Goal: Communication & Community: Share content

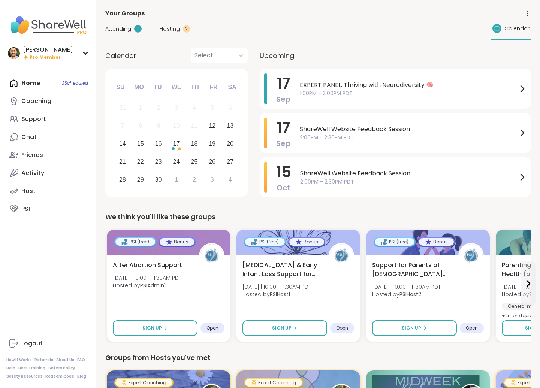
click at [77, 373] on div "How It Works Referrals About Us FAQ Help Host Training Safety Policy Safety Res…" at bounding box center [48, 369] width 84 height 22
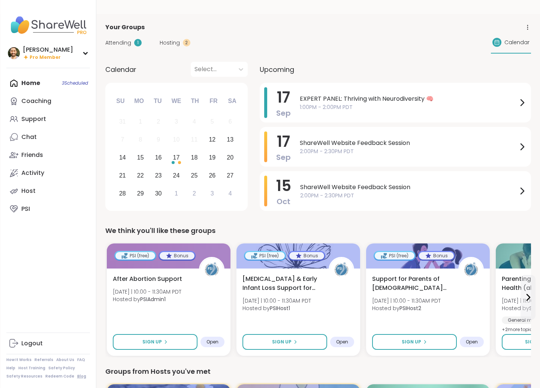
click at [77, 375] on link "Blog" at bounding box center [81, 376] width 9 height 5
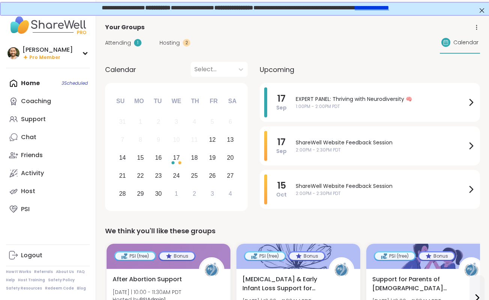
click at [125, 40] on span "Attending" at bounding box center [118, 43] width 26 height 8
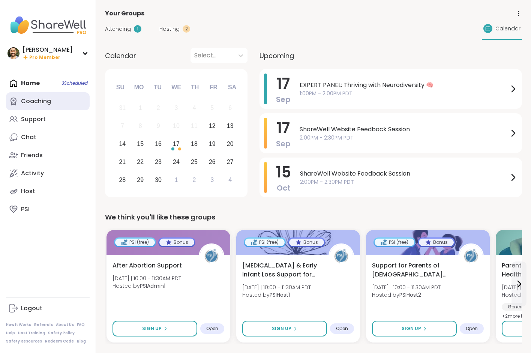
click at [34, 103] on div "Coaching" at bounding box center [36, 101] width 30 height 8
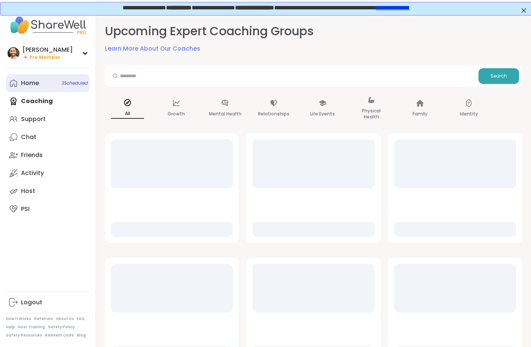
click at [47, 84] on link "Home 3 Scheduled" at bounding box center [48, 83] width 84 height 18
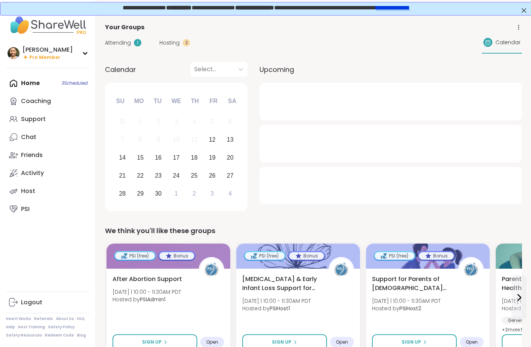
click at [166, 47] on div "Attending 1 Hosting 2 Calendar" at bounding box center [313, 43] width 417 height 22
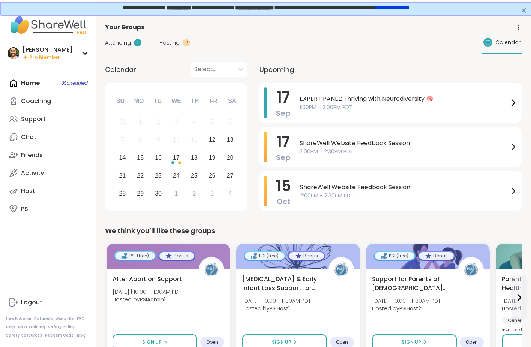
click at [167, 40] on span "Hosting" at bounding box center [169, 43] width 20 height 8
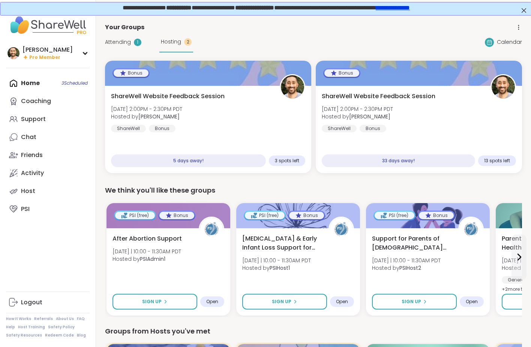
click at [137, 43] on div "1" at bounding box center [137, 42] width 7 height 7
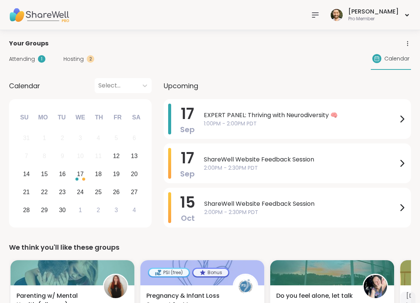
click at [322, 13] on div at bounding box center [314, 14] width 15 height 15
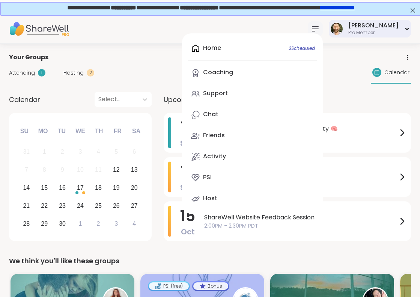
click at [393, 23] on div "brett" at bounding box center [373, 25] width 50 height 8
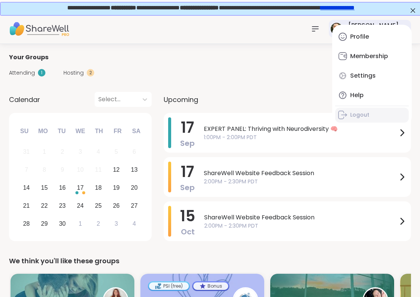
click at [356, 114] on div "Logout" at bounding box center [359, 114] width 19 height 7
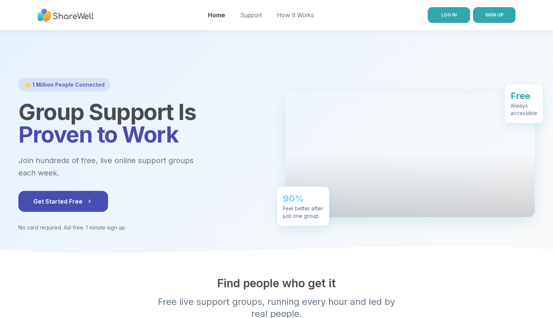
click at [456, 15] on link "LOG IN" at bounding box center [448, 15] width 42 height 16
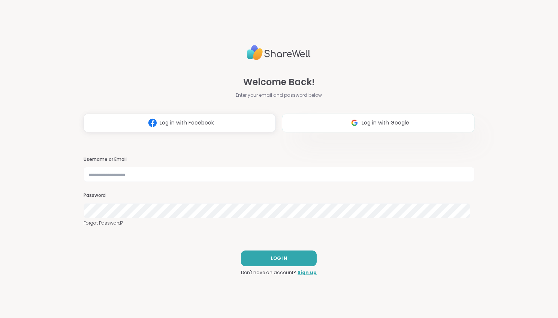
click at [330, 125] on button "Log in with Google" at bounding box center [378, 123] width 192 height 19
click at [334, 114] on button "Log in with Google" at bounding box center [378, 123] width 192 height 19
click at [346, 109] on div "Welcome Back! Enter your email and password below Log in with Facebook Log in w…" at bounding box center [279, 87] width 391 height 90
click at [348, 126] on img at bounding box center [355, 123] width 14 height 14
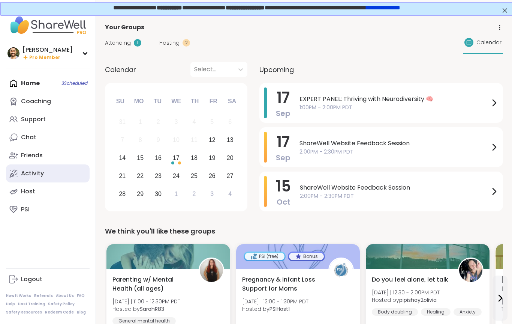
click at [42, 169] on div "Activity" at bounding box center [32, 173] width 23 height 8
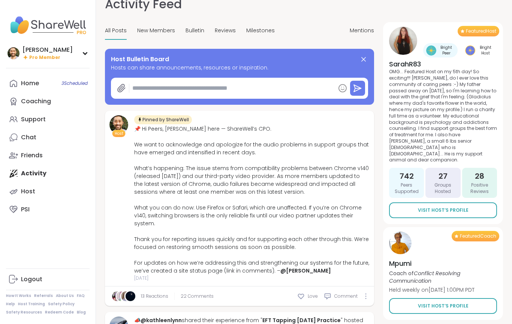
scroll to position [66, 0]
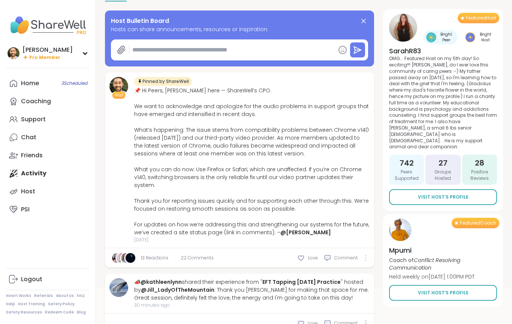
click at [367, 255] on div at bounding box center [366, 258] width 4 height 6
click at [376, 268] on icon at bounding box center [376, 270] width 3 height 5
click at [191, 52] on textarea at bounding box center [232, 49] width 206 height 15
paste textarea "**********"
type textarea "*"
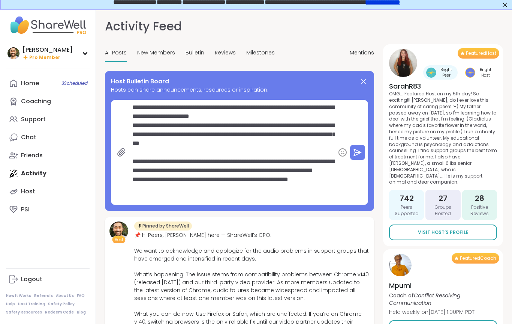
scroll to position [13, 0]
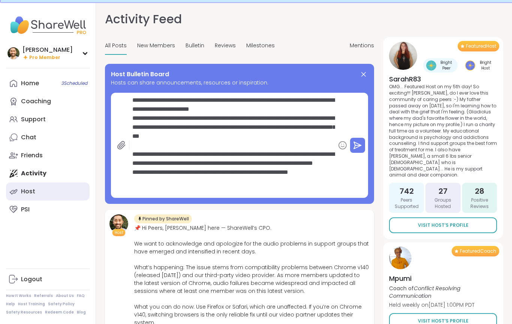
type textarea "**********"
drag, startPoint x: 293, startPoint y: 99, endPoint x: 321, endPoint y: 90, distance: 29.6
click at [296, 98] on textarea "**********" at bounding box center [232, 145] width 206 height 105
type textarea "*"
type textarea "**********"
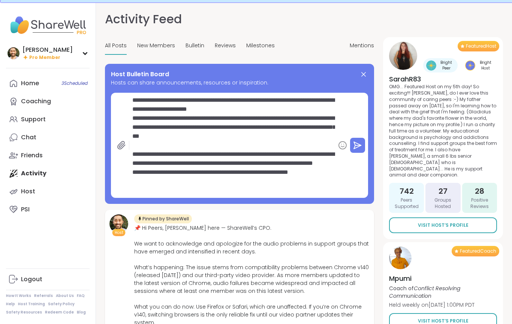
type textarea "*"
type textarea "**********"
type textarea "*"
type textarea "**********"
type textarea "*"
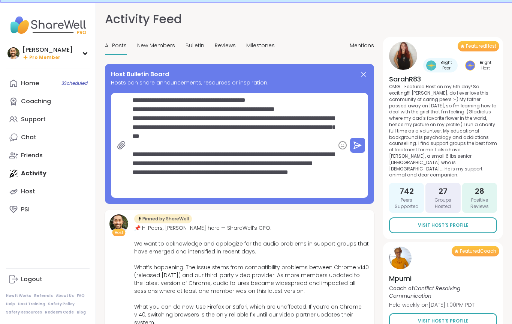
type textarea "**********"
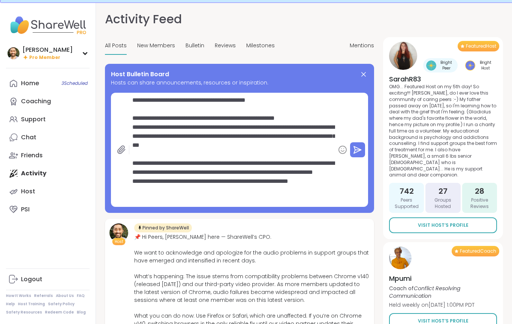
click at [132, 126] on textarea "**********" at bounding box center [232, 150] width 206 height 114
type textarea "*"
type textarea "**********"
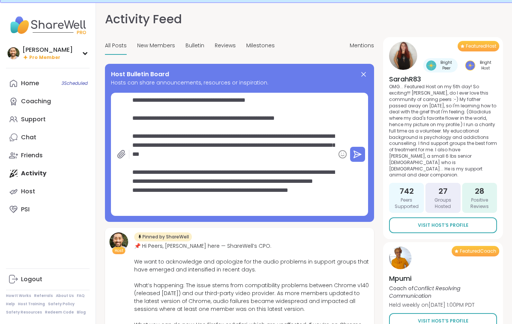
click at [135, 199] on textarea "**********" at bounding box center [232, 154] width 206 height 123
type textarea "*"
type textarea "**********"
type textarea "*"
type textarea "**********"
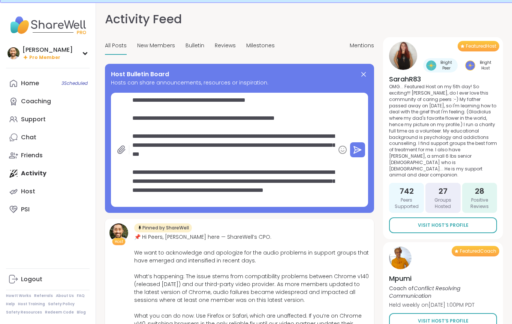
type textarea "*"
type textarea "**********"
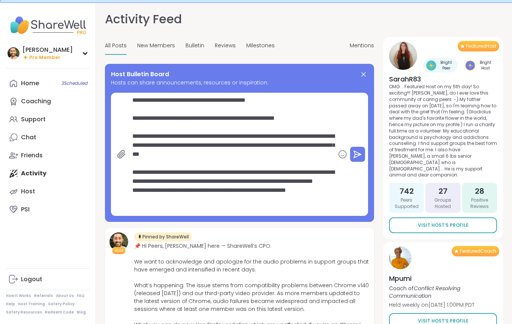
type textarea "*"
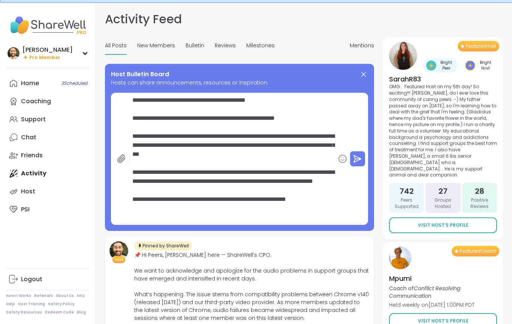
type textarea "**********"
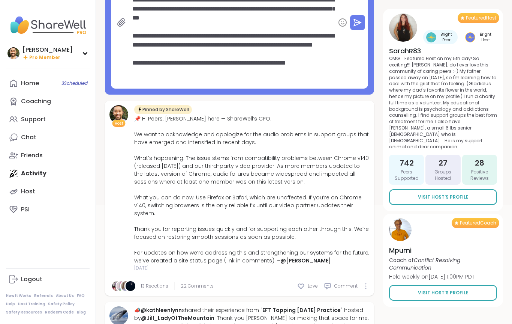
scroll to position [90, 0]
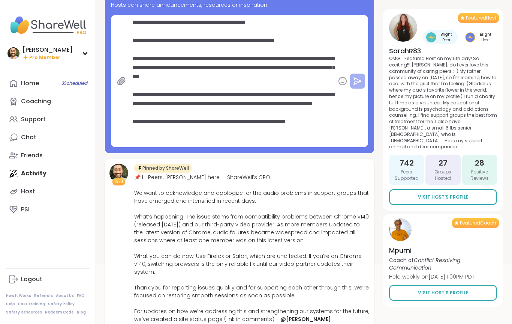
click at [355, 82] on icon at bounding box center [357, 80] width 9 height 9
type textarea "*"
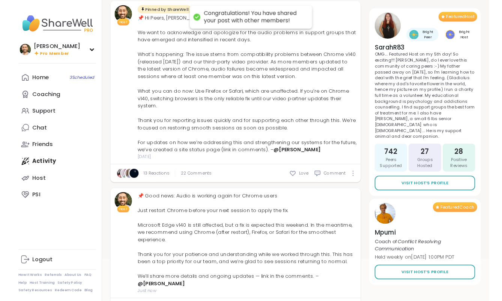
scroll to position [35, 0]
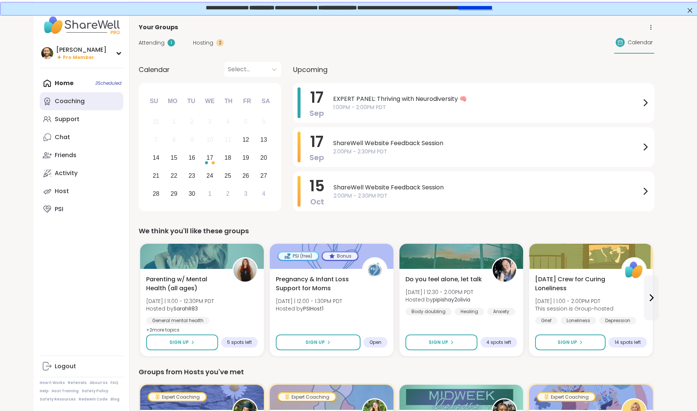
click at [64, 104] on div "Coaching" at bounding box center [70, 101] width 30 height 8
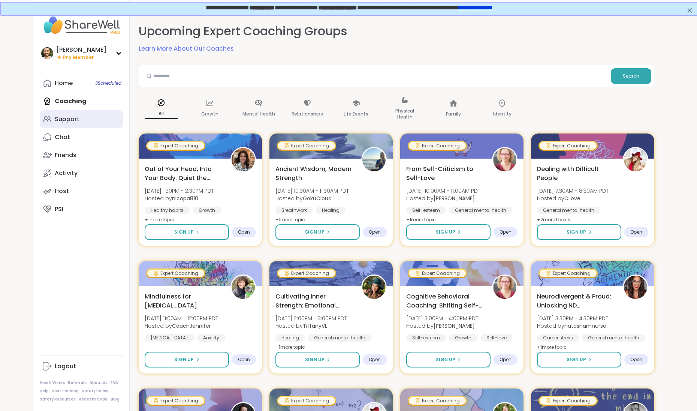
click at [55, 121] on div "Support" at bounding box center [67, 119] width 25 height 8
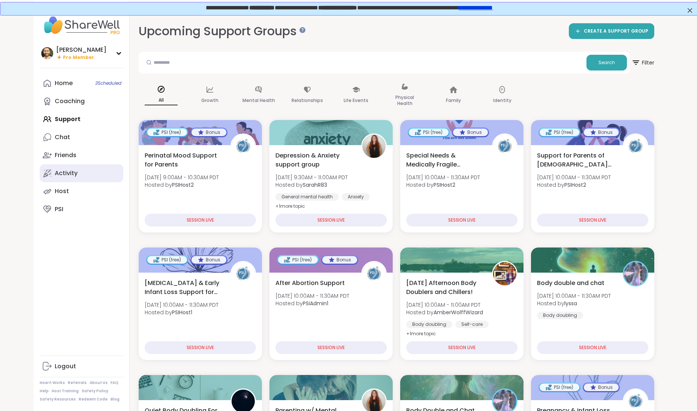
click at [81, 179] on link "Activity" at bounding box center [82, 173] width 84 height 18
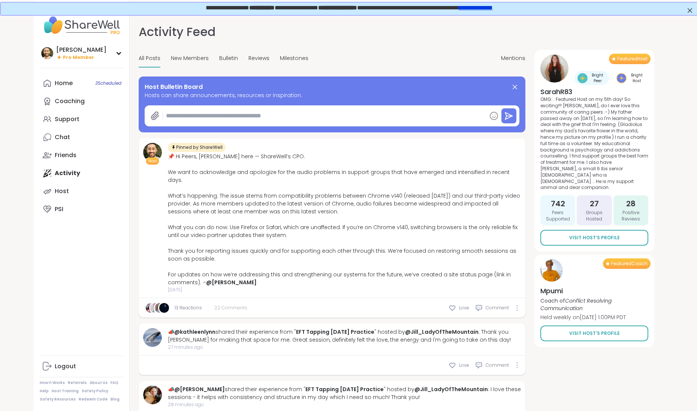
click at [236, 304] on span "22 Comments" at bounding box center [230, 307] width 33 height 7
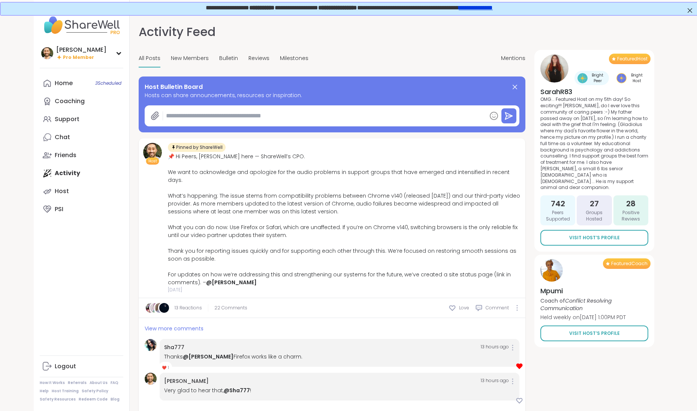
scroll to position [145, 0]
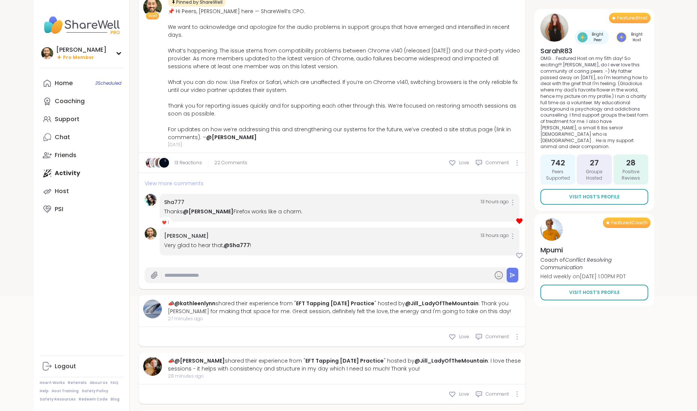
click at [186, 180] on span "View more comments" at bounding box center [174, 183] width 59 height 7
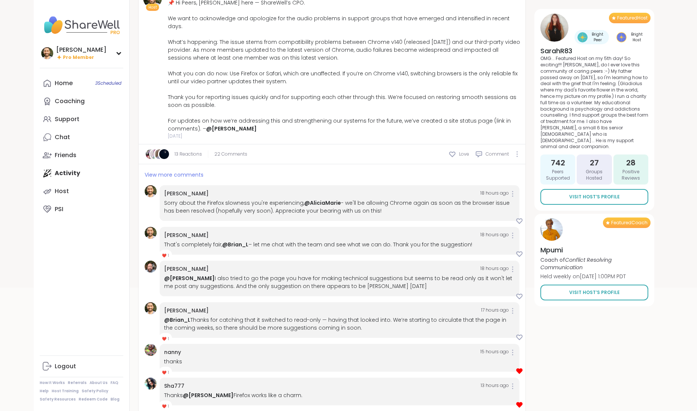
scroll to position [106, 0]
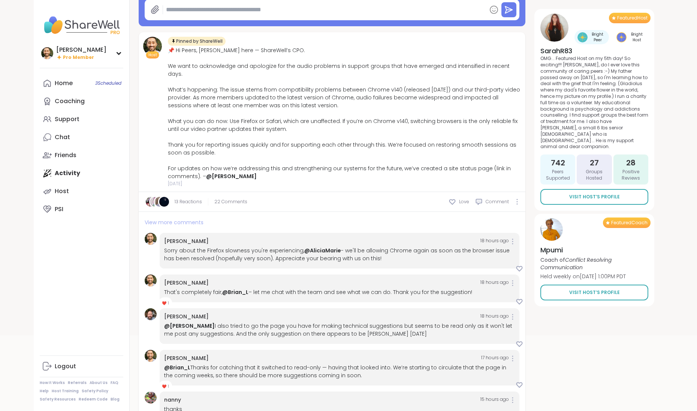
click at [189, 219] on span "View more comments" at bounding box center [174, 222] width 59 height 7
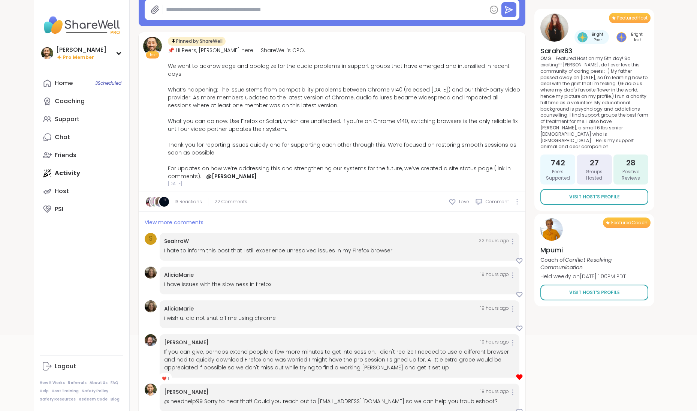
click at [198, 219] on span "View more comments" at bounding box center [174, 222] width 59 height 7
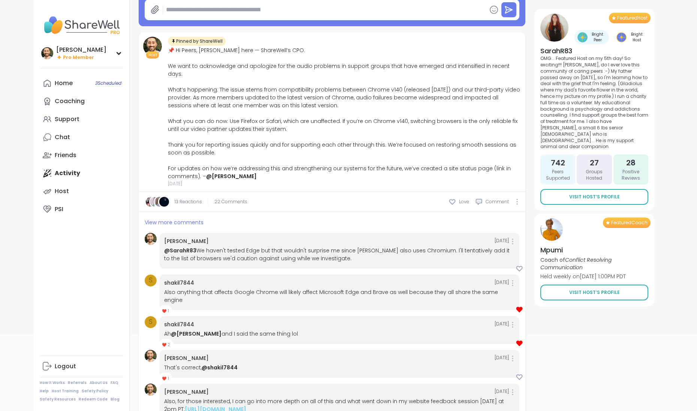
click at [198, 219] on span "View more comments" at bounding box center [174, 222] width 59 height 7
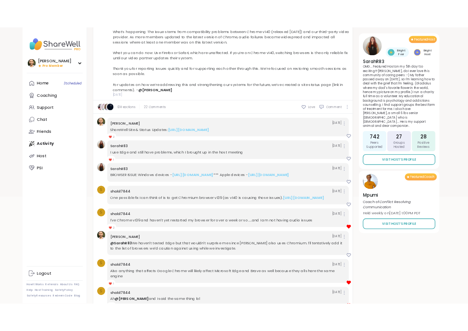
scroll to position [167, 0]
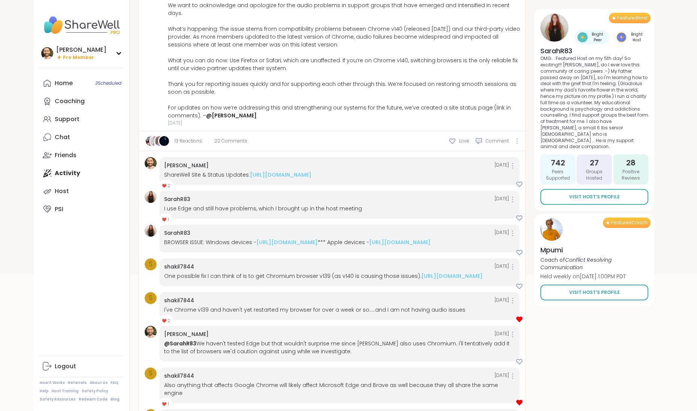
drag, startPoint x: 299, startPoint y: 175, endPoint x: 162, endPoint y: 166, distance: 137.6
click at [162, 166] on div "brett 1 day ago ShareWell Site & Status Updates: https://sharewellnow.notion.si…" at bounding box center [340, 171] width 360 height 28
copy div "ShareWell Site & Status Updates: https://sharewellnow.notion.site/ShareWell-Sit…"
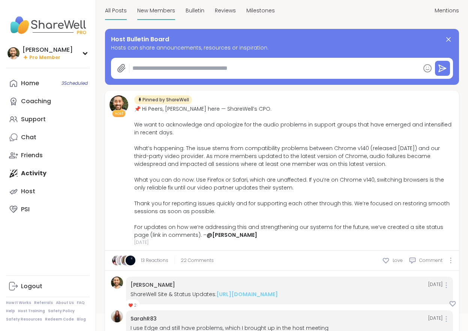
scroll to position [0, 0]
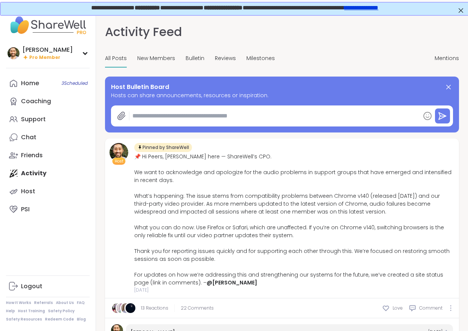
click at [105, 60] on span "All Posts" at bounding box center [116, 58] width 22 height 8
type textarea "*"
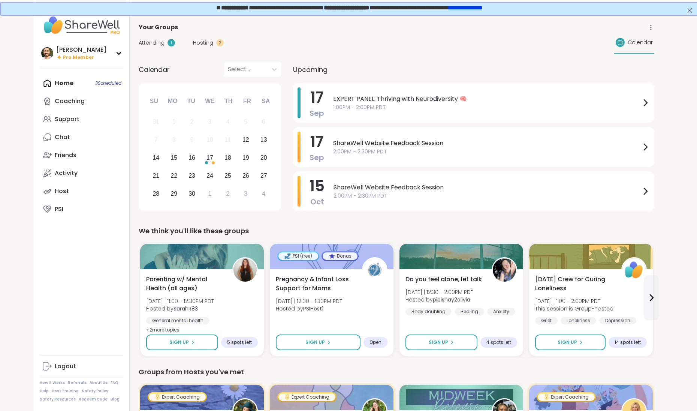
click at [482, 7] on link "**********" at bounding box center [465, 7] width 34 height 6
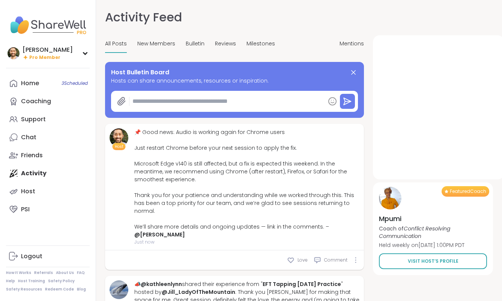
scroll to position [1, 0]
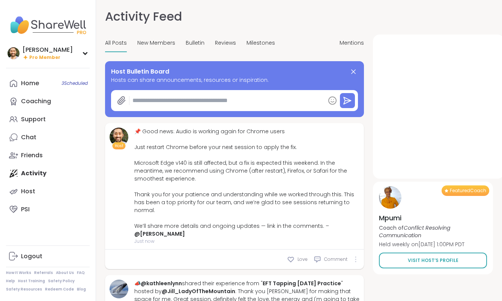
click at [355, 256] on icon at bounding box center [355, 259] width 1 height 6
click at [369, 268] on icon at bounding box center [365, 271] width 7 height 7
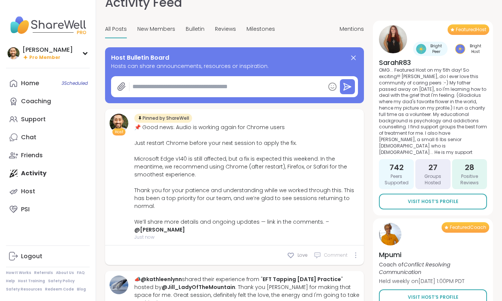
click at [327, 252] on span "Comment" at bounding box center [335, 255] width 23 height 7
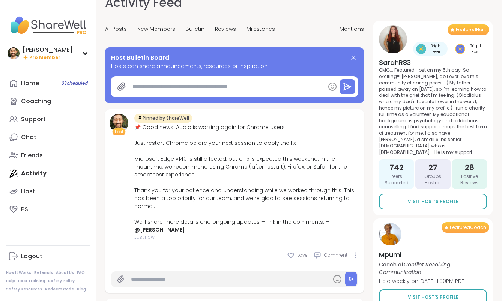
click at [192, 273] on input "text" at bounding box center [229, 279] width 197 height 13
paste input "**********"
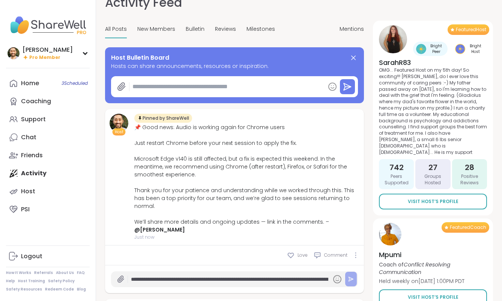
type input "**********"
click at [353, 276] on icon at bounding box center [351, 279] width 6 height 6
type textarea "*"
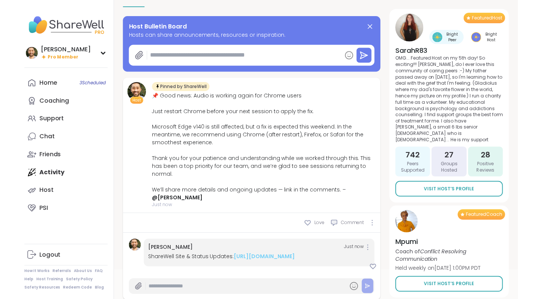
scroll to position [89, 0]
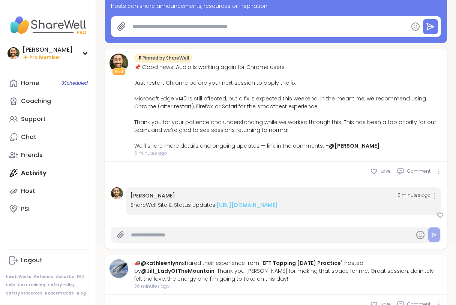
click at [211, 236] on input "text" at bounding box center [271, 235] width 280 height 13
click at [118, 238] on icon at bounding box center [121, 235] width 6 height 6
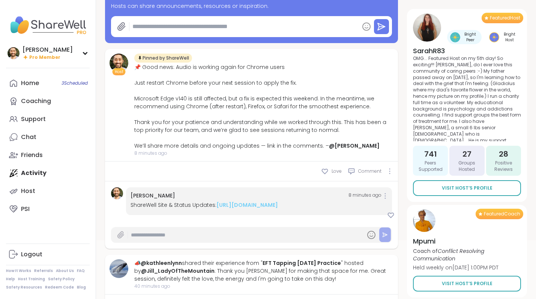
click at [124, 239] on div at bounding box center [122, 234] width 11 height 7
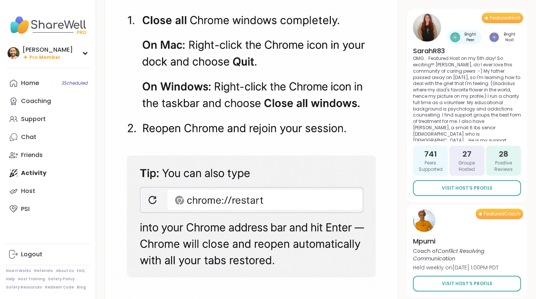
scroll to position [181, 0]
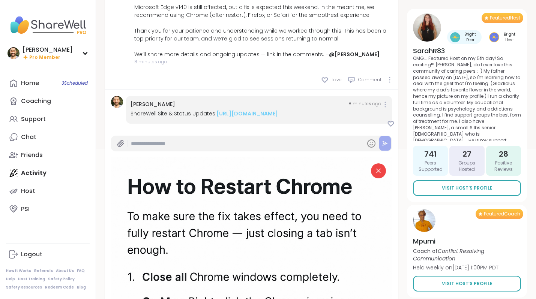
click at [388, 151] on button at bounding box center [385, 143] width 12 height 15
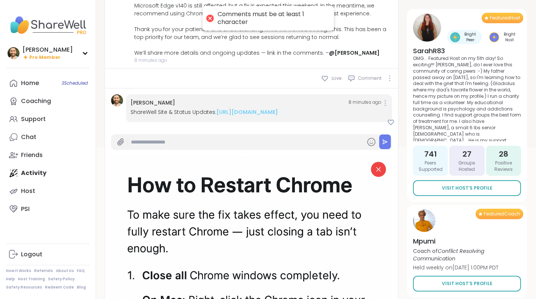
scroll to position [182, 0]
click at [152, 149] on input "text" at bounding box center [246, 142] width 231 height 13
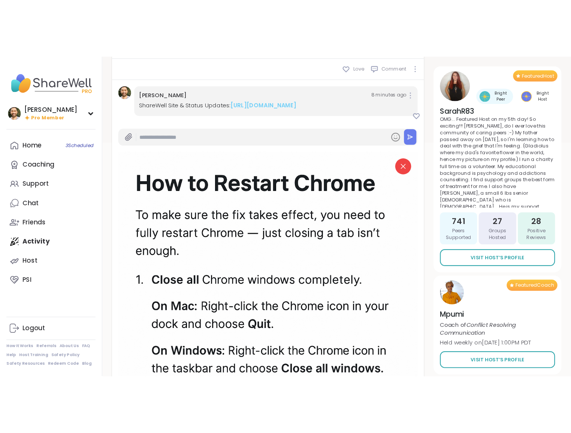
scroll to position [249, 0]
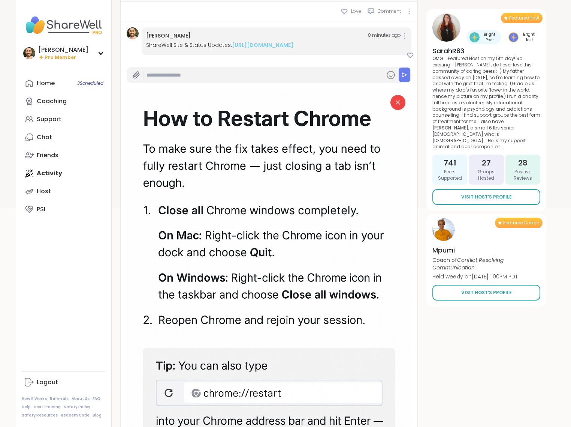
type textarea "*"
type input "**********"
click at [407, 78] on icon at bounding box center [405, 75] width 6 height 6
type textarea "*"
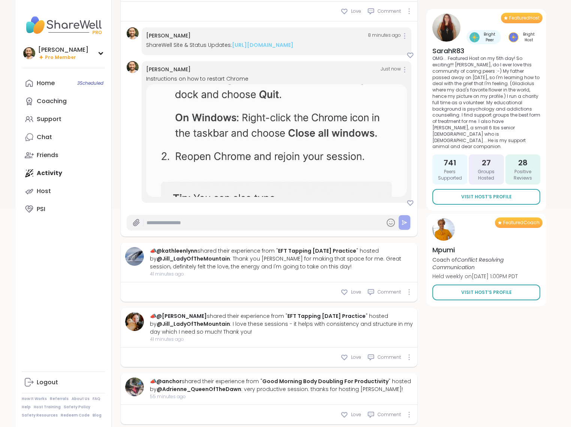
click at [339, 148] on img at bounding box center [276, 140] width 261 height 112
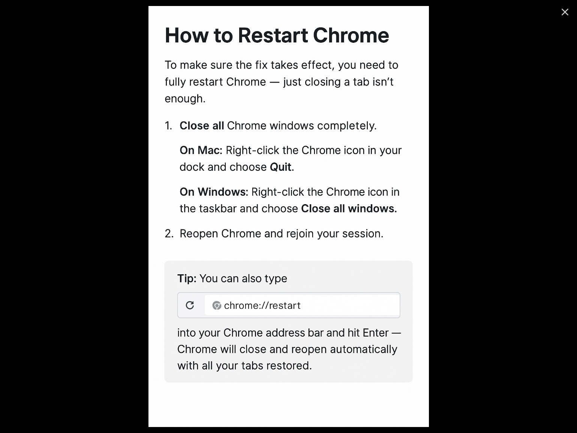
click at [501, 10] on icon "Close" at bounding box center [565, 12] width 12 height 12
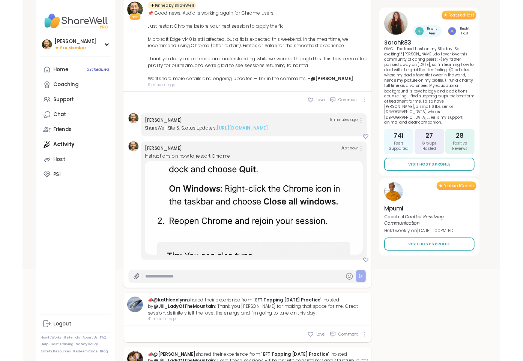
scroll to position [97, 0]
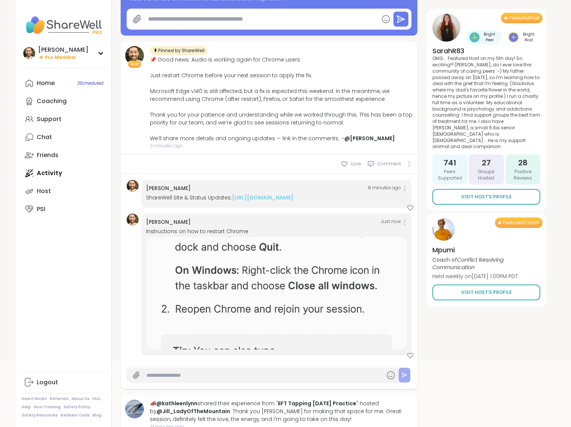
click at [256, 278] on img at bounding box center [276, 293] width 261 height 112
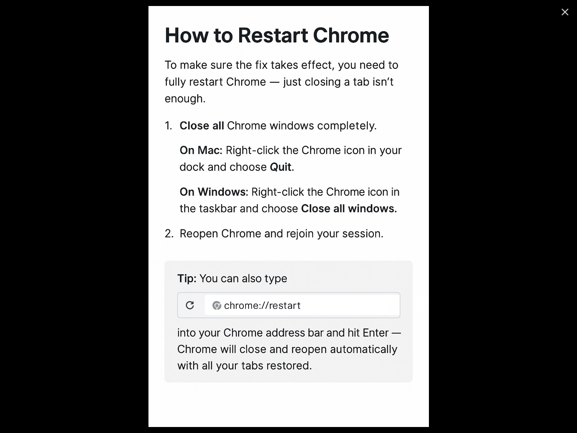
click at [88, 133] on div at bounding box center [288, 216] width 577 height 433
click at [501, 10] on icon "Close" at bounding box center [565, 12] width 12 height 12
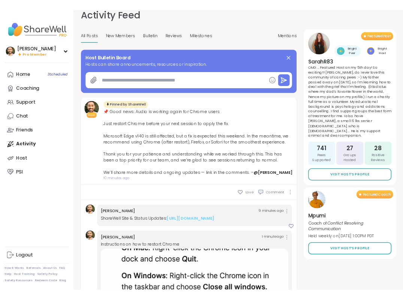
scroll to position [0, 0]
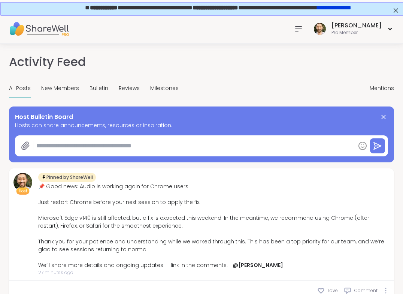
type textarea "*"
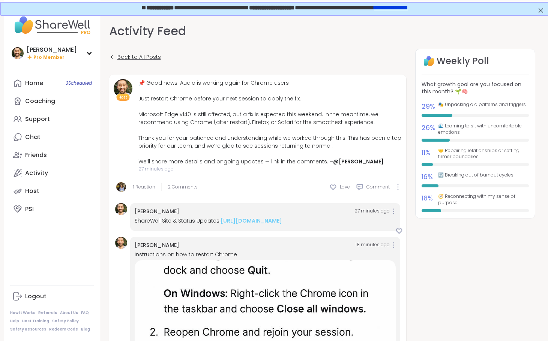
click at [110, 54] on link "Back to All Posts" at bounding box center [135, 57] width 52 height 17
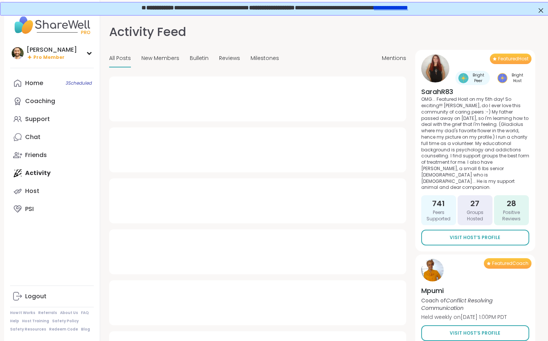
type textarea "*"
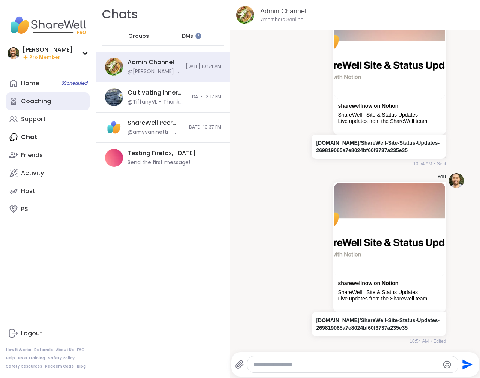
click at [37, 99] on div "Coaching" at bounding box center [36, 101] width 30 height 8
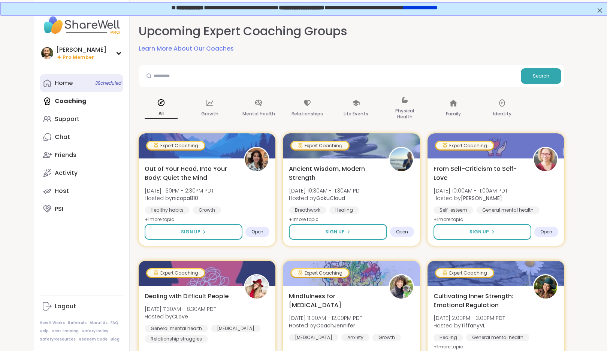
click at [74, 87] on link "Home 3 Scheduled" at bounding box center [82, 83] width 84 height 18
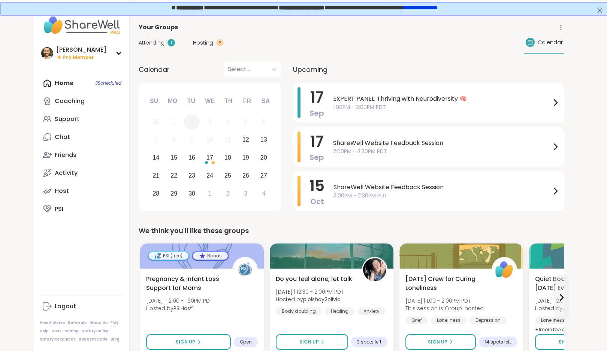
scroll to position [145, 0]
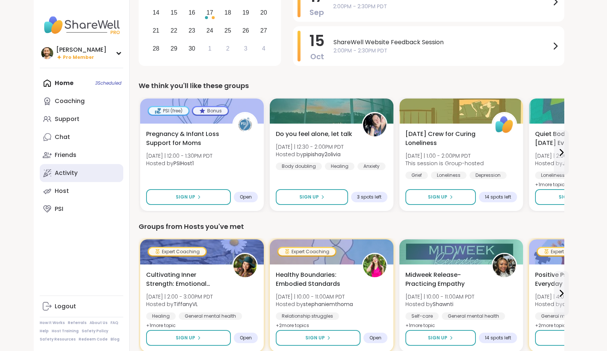
click at [87, 170] on link "Activity" at bounding box center [82, 173] width 84 height 18
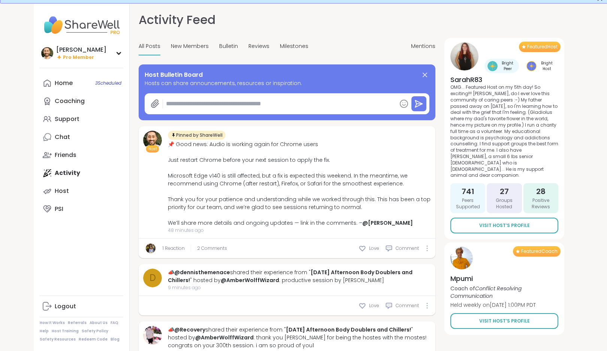
scroll to position [12, 0]
click at [218, 245] on span "2 Comments" at bounding box center [212, 248] width 30 height 7
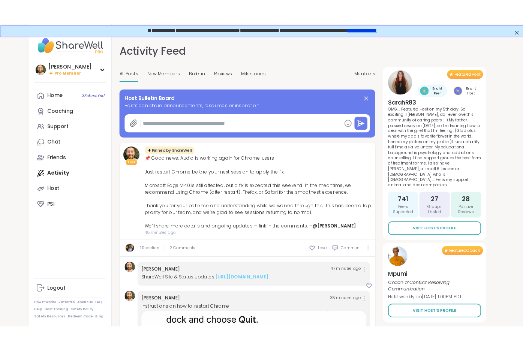
scroll to position [0, 0]
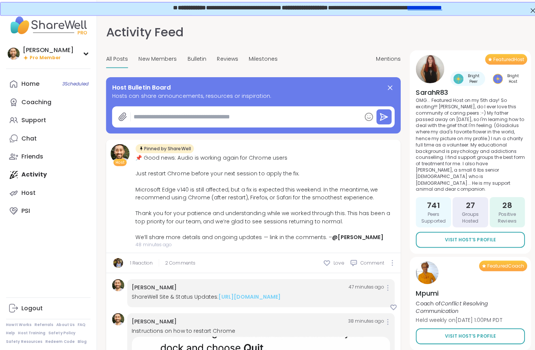
type textarea "*"
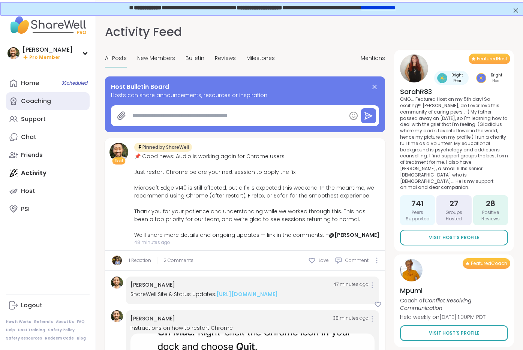
click at [52, 103] on link "Coaching" at bounding box center [48, 101] width 84 height 18
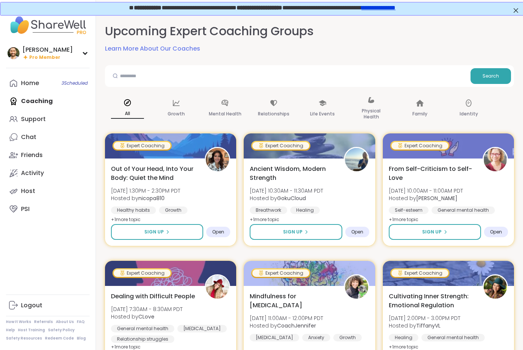
click at [164, 50] on link "Learn More About Our Coaches" at bounding box center [152, 48] width 95 height 9
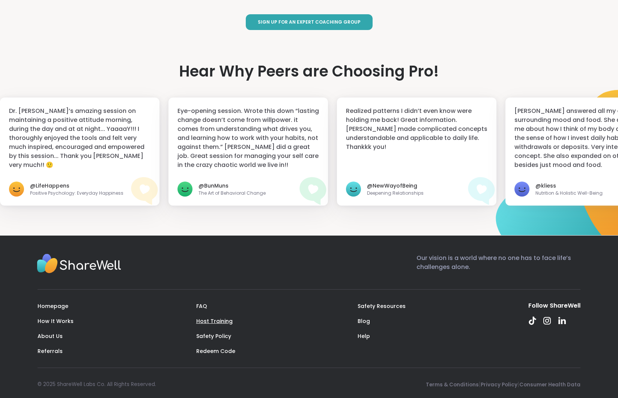
click at [211, 317] on link "Host Training" at bounding box center [214, 320] width 36 height 7
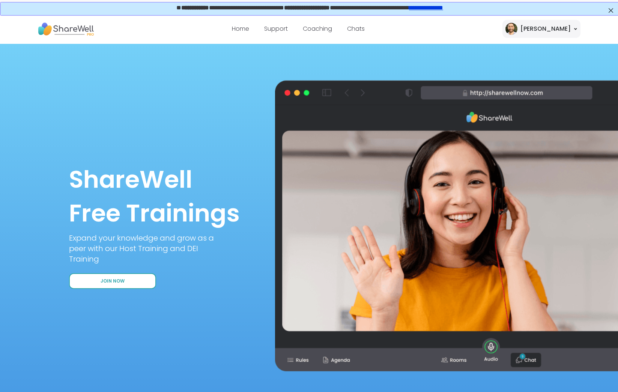
click at [130, 286] on button "Join Now" at bounding box center [112, 281] width 87 height 16
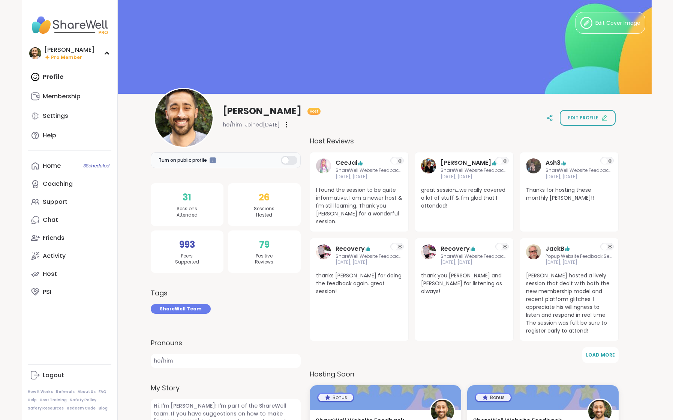
click at [171, 244] on div "993 Peers Supported" at bounding box center [187, 251] width 73 height 43
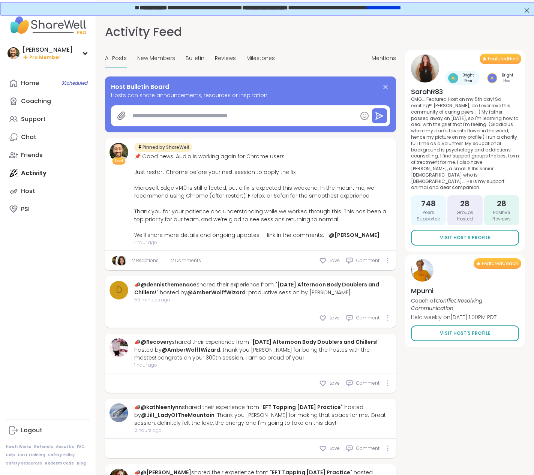
click at [181, 256] on div "2 Reactions 2 Comments Love Comment" at bounding box center [250, 260] width 291 height 19
click at [182, 259] on span "2 Comments" at bounding box center [186, 260] width 30 height 7
